Goal: Navigation & Orientation: Find specific page/section

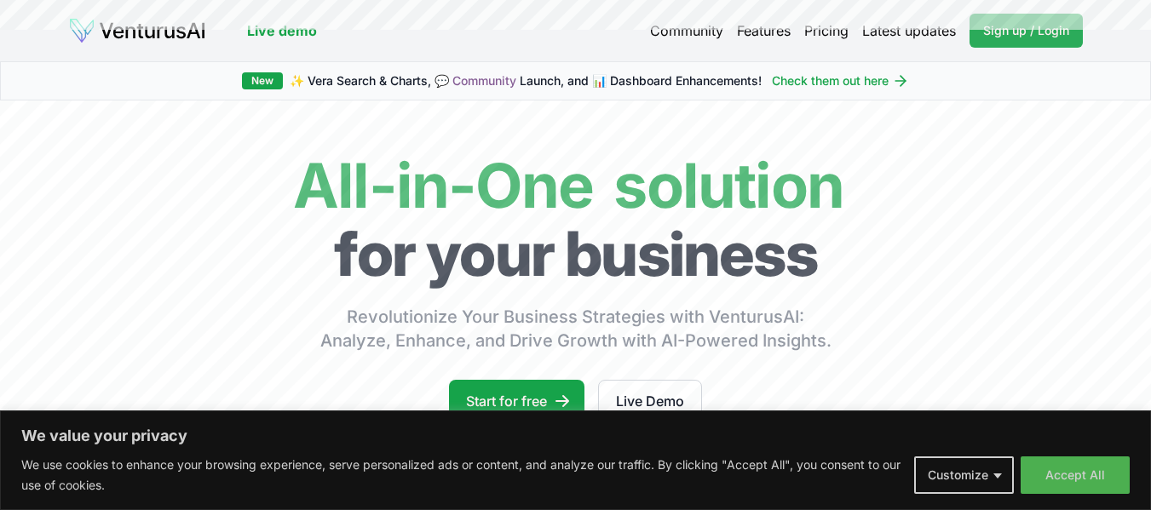
click at [998, 32] on span "Sign up / Login" at bounding box center [1026, 30] width 86 height 17
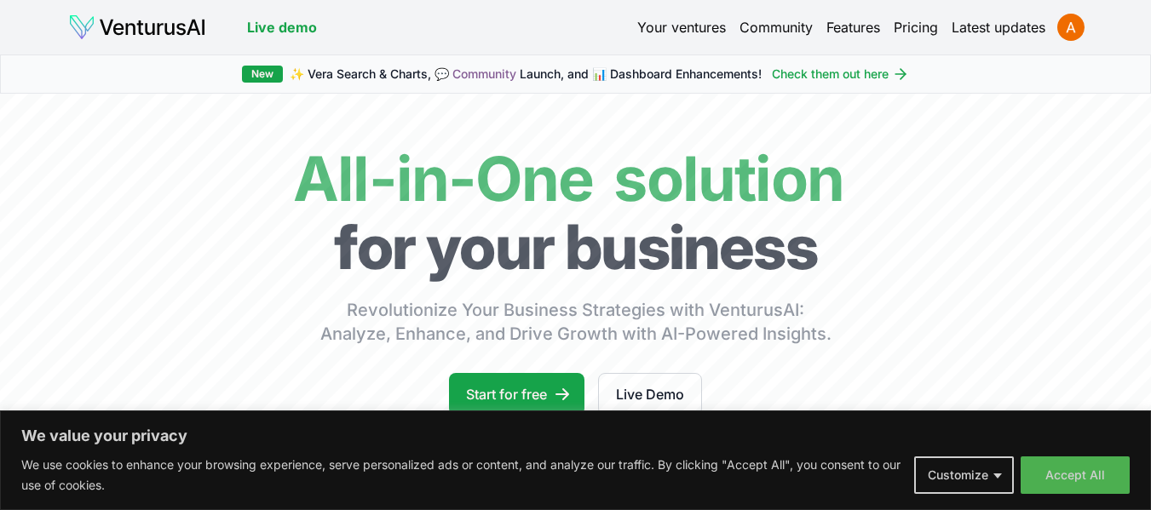
click at [692, 32] on link "Your ventures" at bounding box center [681, 27] width 89 height 20
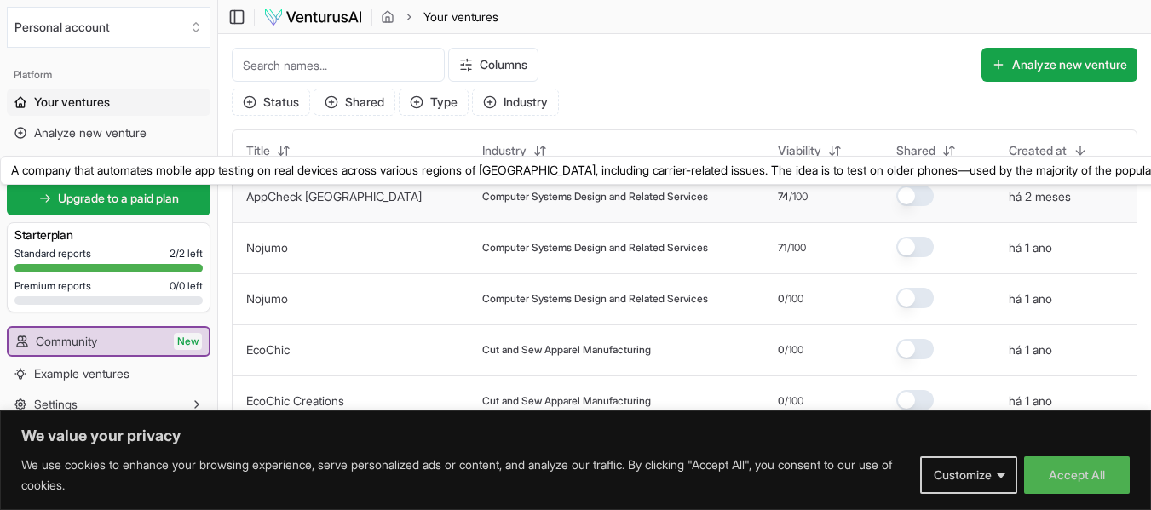
click at [279, 192] on link "AppCheck Brazil" at bounding box center [333, 196] width 175 height 14
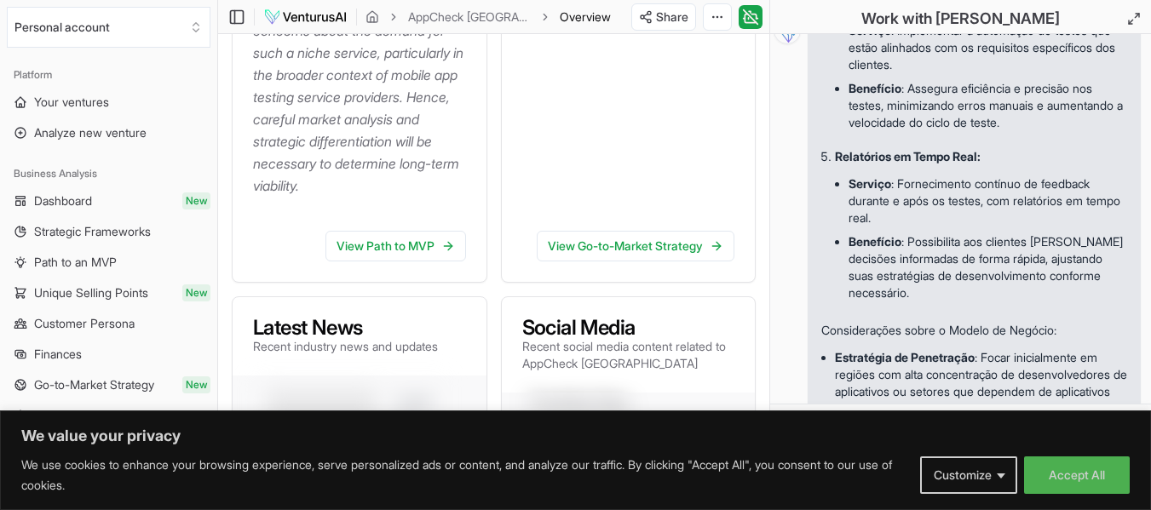
scroll to position [6539, 0]
